Goal: Task Accomplishment & Management: Manage account settings

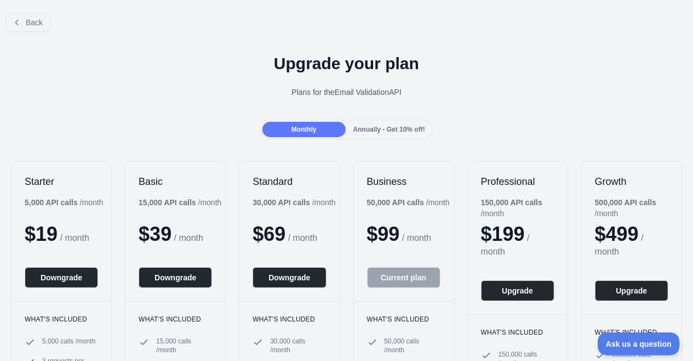
scroll to position [172, 0]
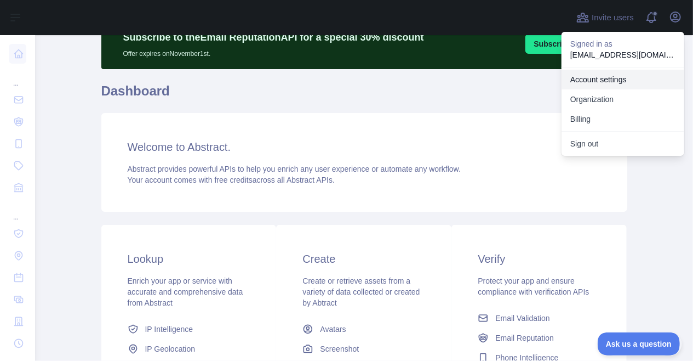
click at [594, 80] on link "Account settings" at bounding box center [623, 80] width 123 height 20
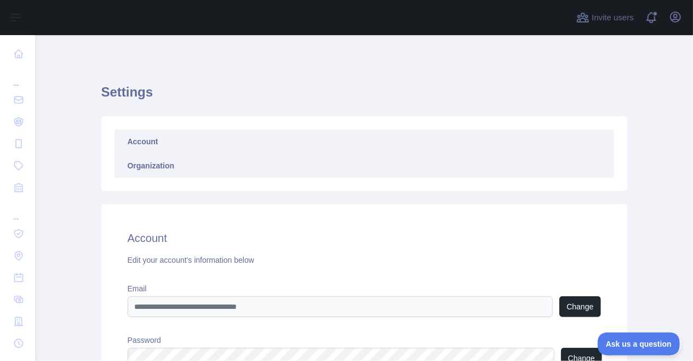
click at [161, 170] on link "Organization" at bounding box center [365, 166] width 500 height 24
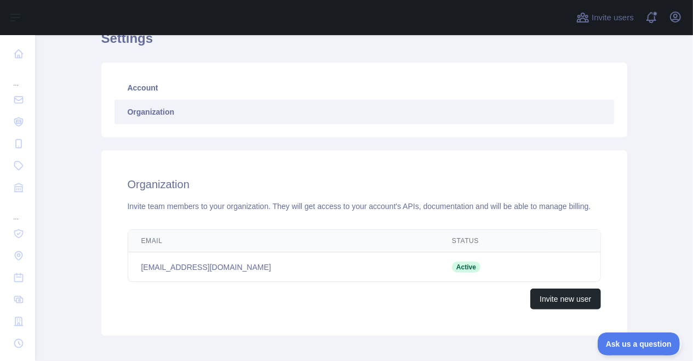
scroll to position [54, 0]
click at [541, 303] on button "Invite new user" at bounding box center [566, 298] width 70 height 21
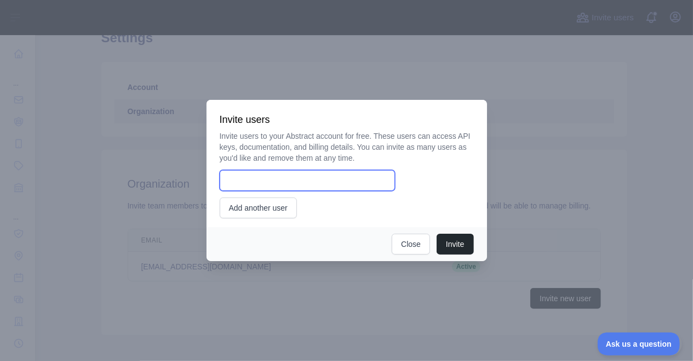
click at [308, 183] on input "email" at bounding box center [307, 180] width 175 height 21
paste input "**********"
type input "**********"
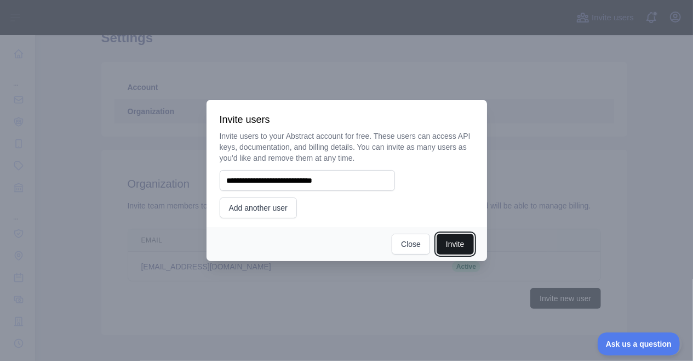
click at [451, 242] on button "Invite" at bounding box center [455, 244] width 37 height 21
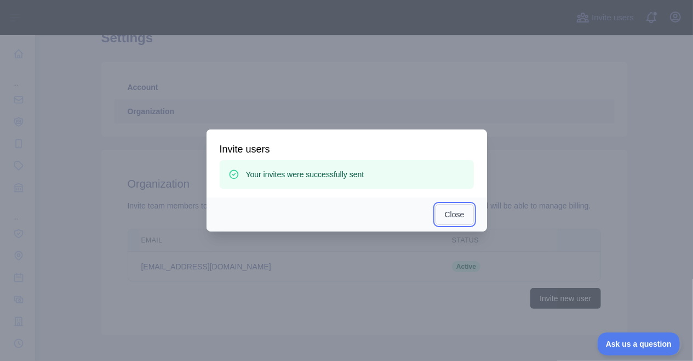
click at [453, 211] on button "Close" at bounding box center [455, 214] width 38 height 21
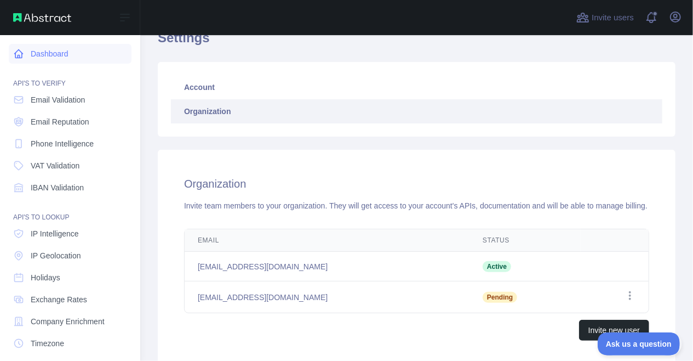
click at [10, 58] on link "Dashboard" at bounding box center [70, 54] width 123 height 20
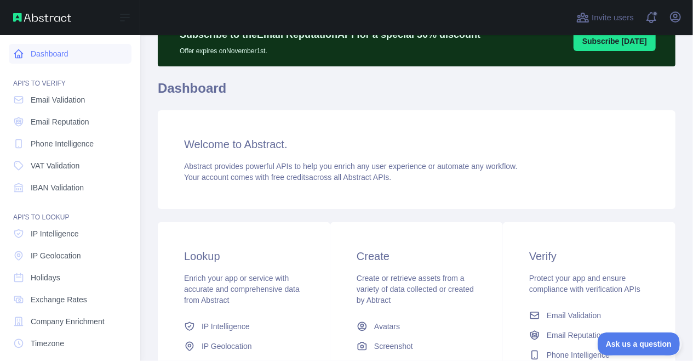
scroll to position [105, 0]
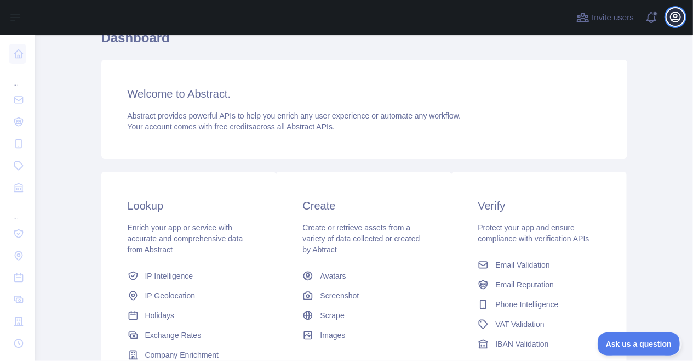
click at [681, 21] on icon "button" at bounding box center [675, 16] width 13 height 13
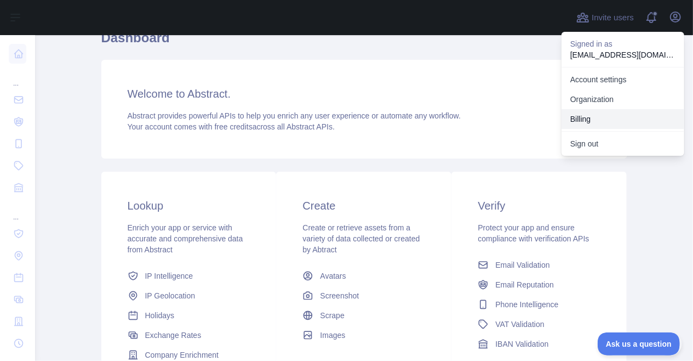
click at [641, 117] on button "Billing" at bounding box center [623, 119] width 123 height 20
